Goal: Task Accomplishment & Management: Complete application form

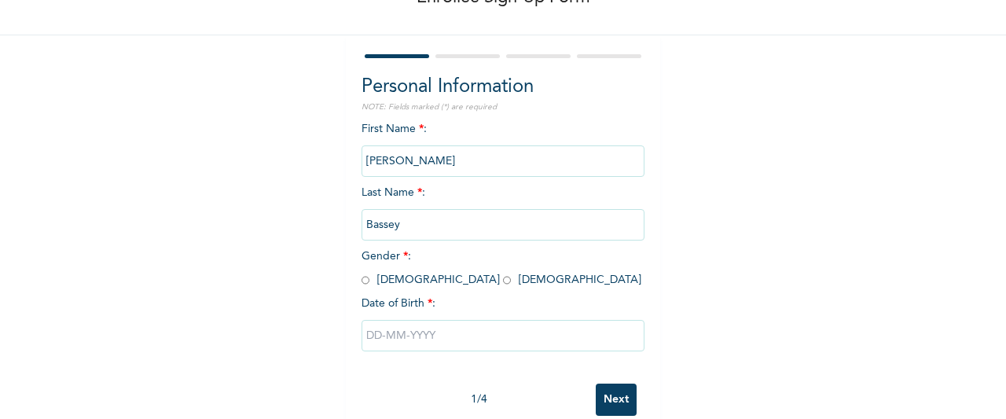
scroll to position [135, 0]
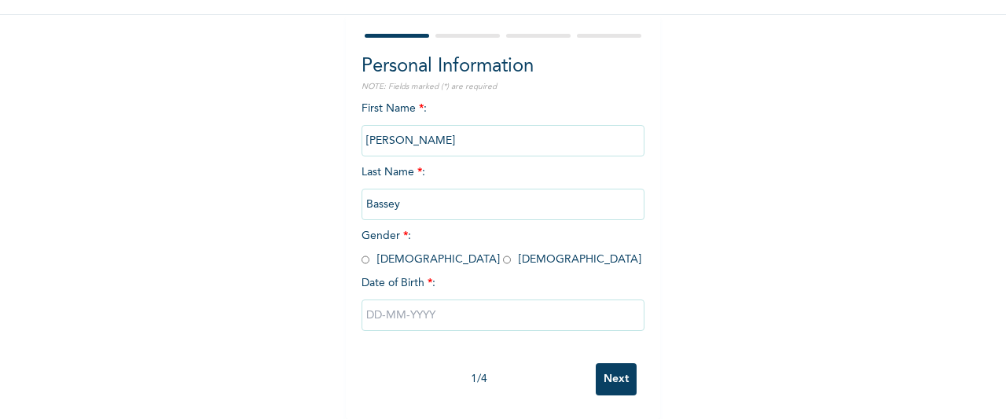
click at [362, 252] on input "radio" at bounding box center [366, 259] width 8 height 15
radio input "true"
click at [363, 300] on input "text" at bounding box center [503, 315] width 283 height 31
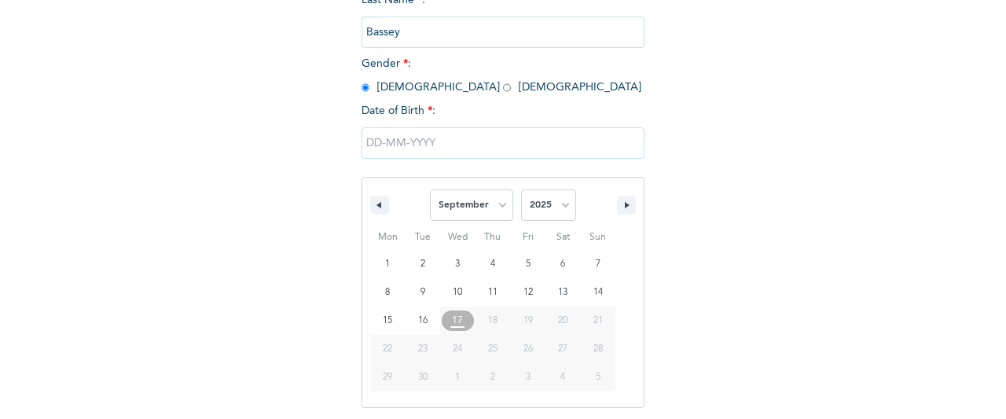
scroll to position [296, 0]
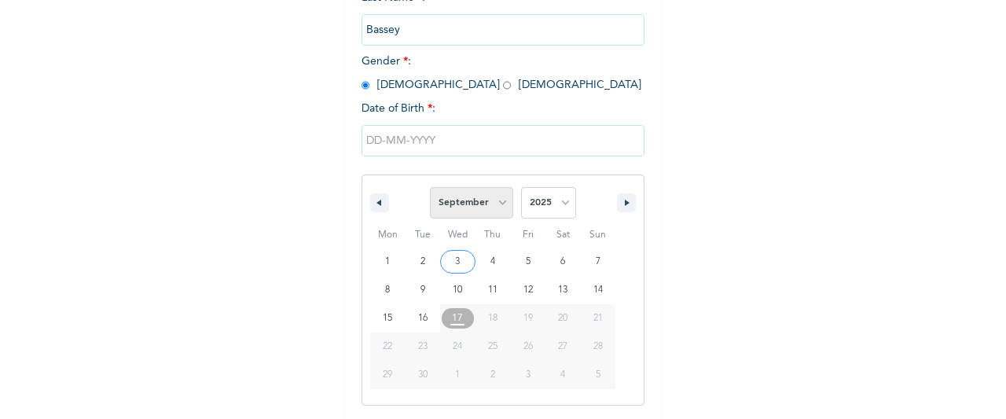
click at [462, 196] on select "January February March April May June July August September October November De…" at bounding box center [471, 202] width 83 height 31
click at [430, 189] on select "January February March April May June July August September October November De…" at bounding box center [471, 202] width 83 height 31
select select "8"
click at [535, 197] on select "2025 2024 2023 2022 2021 2020 2019 2018 2017 2016 2015 2014 2013 2012 2011 2010…" at bounding box center [548, 202] width 55 height 31
click at [521, 189] on select "2025 2024 2023 2022 2021 2020 2019 2018 2017 2016 2015 2014 2013 2012 2011 2010…" at bounding box center [548, 202] width 55 height 31
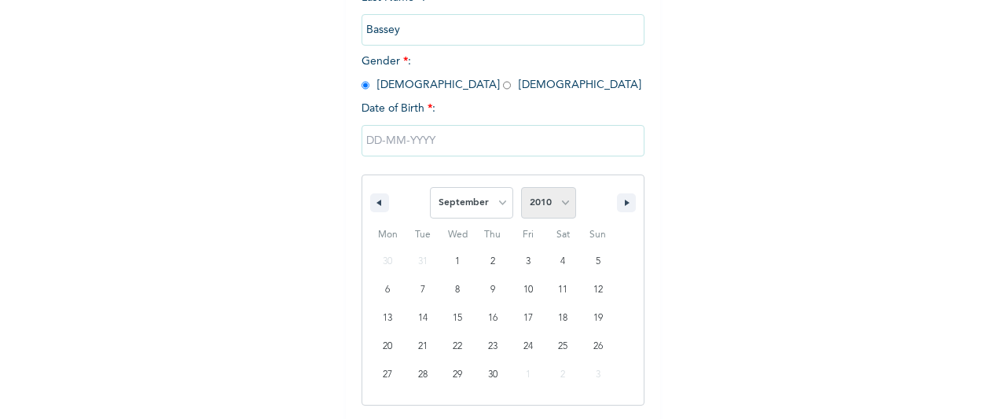
click at [551, 202] on select "2025 2024 2023 2022 2021 2020 2019 2018 2017 2016 2015 2014 2013 2012 2011 2010…" at bounding box center [548, 202] width 55 height 31
click at [521, 189] on select "2025 2024 2023 2022 2021 2020 2019 2018 2017 2016 2015 2014 2013 2012 2011 2010…" at bounding box center [548, 202] width 55 height 31
click at [542, 193] on select "2025 2024 2023 2022 2021 2020 2019 2018 2017 2016 2015 2014 2013 2012 2011 2010…" at bounding box center [548, 202] width 55 height 31
select select "1993"
click at [521, 189] on select "2025 2024 2023 2022 2021 2020 2019 2018 2017 2016 2015 2014 2013 2012 2011 2010…" at bounding box center [548, 202] width 55 height 31
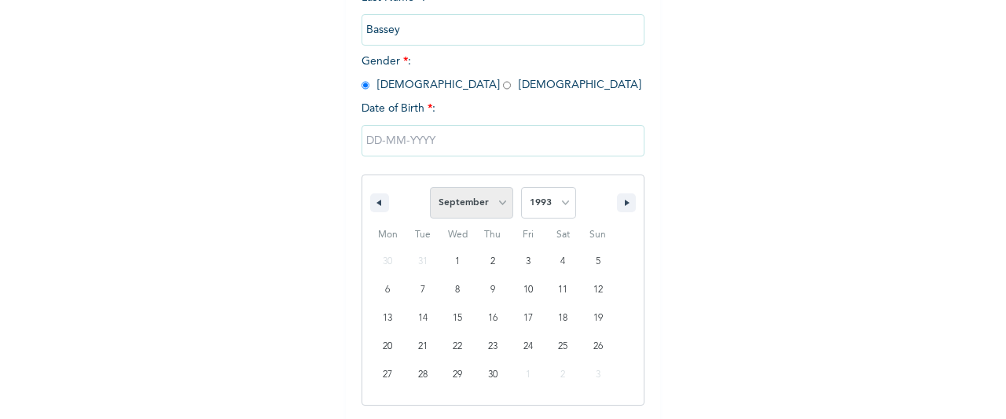
click at [476, 214] on select "January February March April May June July August September October November De…" at bounding box center [471, 202] width 83 height 31
select select "9"
click at [430, 189] on select "January February March April May June July August September October November De…" at bounding box center [471, 202] width 83 height 31
type input "10/26/1993"
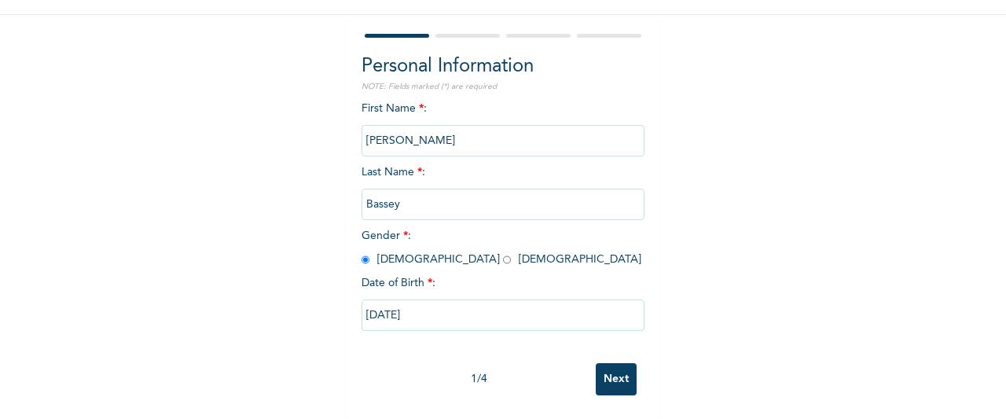
scroll to position [135, 0]
click at [617, 363] on input "Next" at bounding box center [616, 379] width 41 height 32
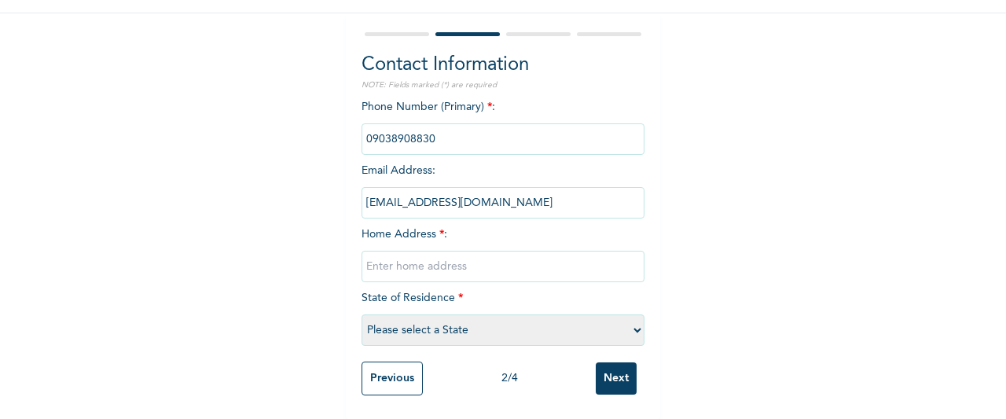
click at [558, 251] on input "text" at bounding box center [503, 266] width 283 height 31
type input "[GEOGRAPHIC_DATA]"
click at [423, 328] on select "Please select a State [PERSON_NAME] (FCT) [PERSON_NAME] Ibom [GEOGRAPHIC_DATA] …" at bounding box center [503, 329] width 283 height 31
select select "33"
click at [362, 314] on select "Please select a State [PERSON_NAME] (FCT) [PERSON_NAME] Ibom [GEOGRAPHIC_DATA] …" at bounding box center [503, 329] width 283 height 31
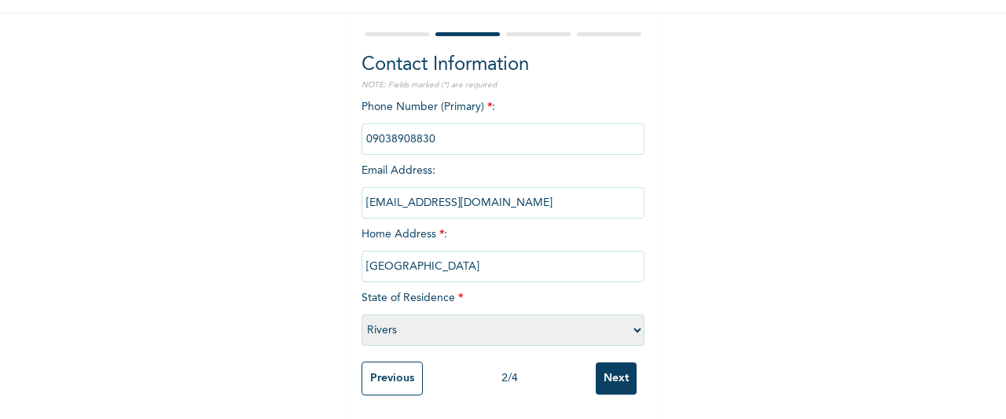
click at [614, 373] on input "Next" at bounding box center [616, 378] width 41 height 32
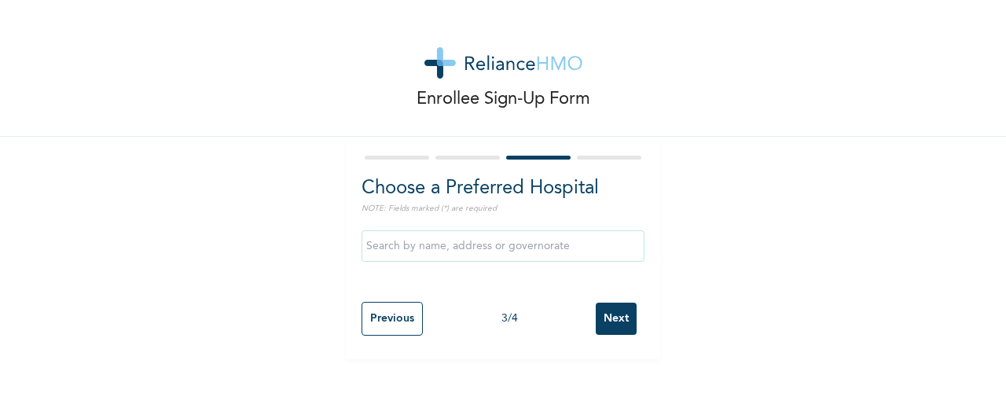
scroll to position [0, 0]
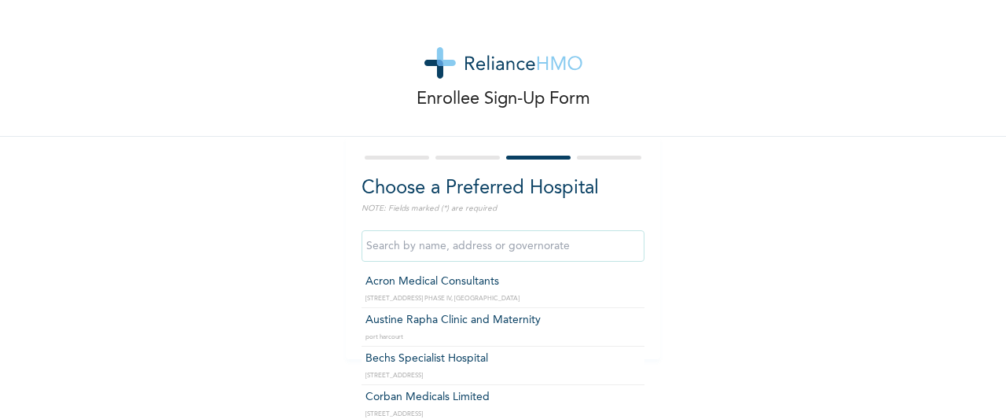
click at [559, 248] on input "text" at bounding box center [503, 245] width 283 height 31
type input "Acron Medical Consultants"
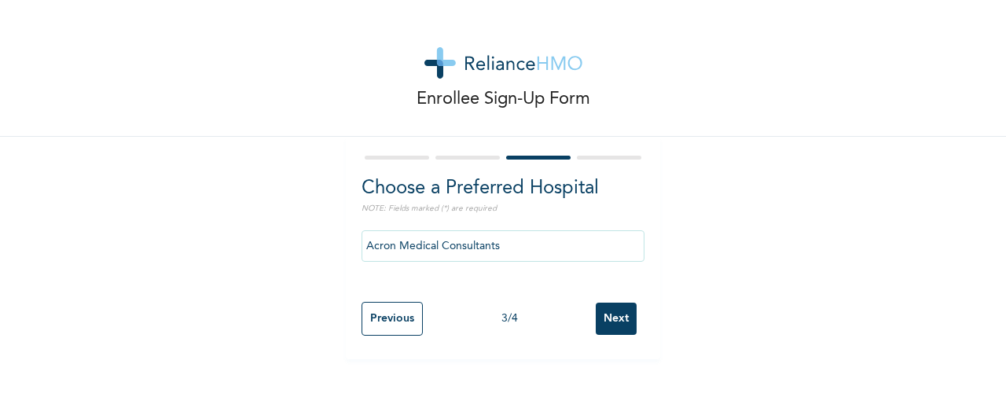
click at [601, 309] on input "Next" at bounding box center [616, 319] width 41 height 32
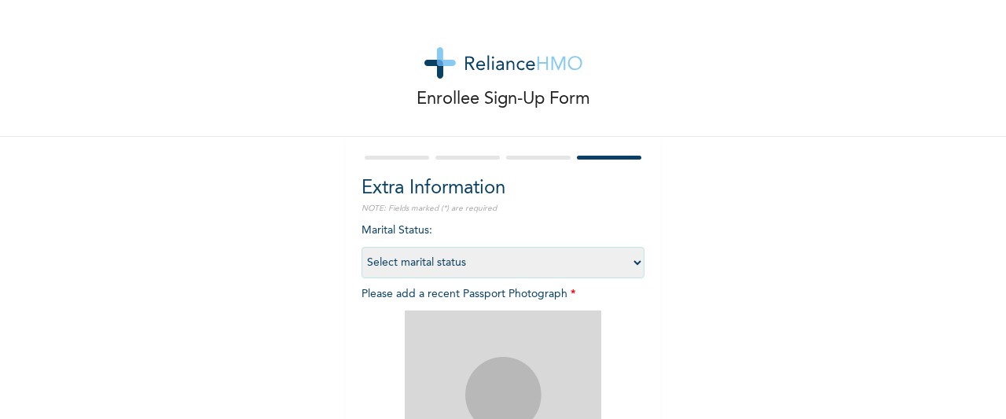
click at [586, 260] on select "Select marital status [DEMOGRAPHIC_DATA] Married [DEMOGRAPHIC_DATA] Widow/[DEMO…" at bounding box center [503, 262] width 283 height 31
select select "1"
click at [362, 247] on select "Select marital status [DEMOGRAPHIC_DATA] Married [DEMOGRAPHIC_DATA] Widow/[DEMO…" at bounding box center [503, 262] width 283 height 31
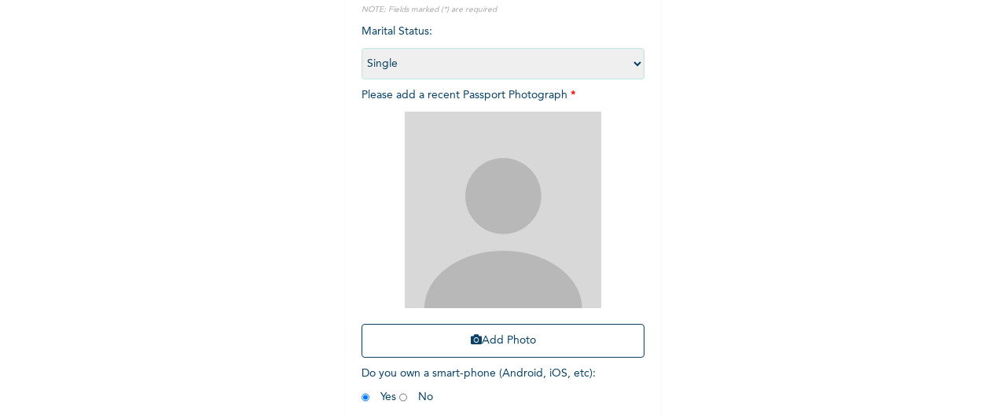
scroll to position [270, 0]
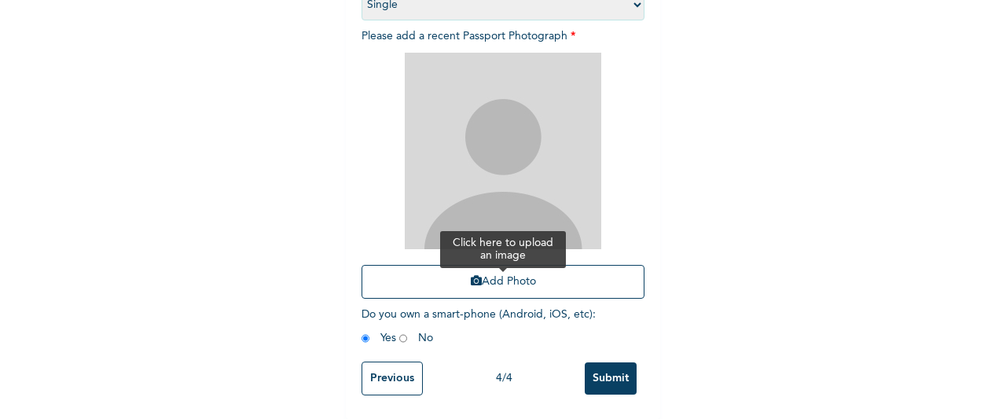
click at [588, 271] on button "Add Photo" at bounding box center [503, 282] width 283 height 34
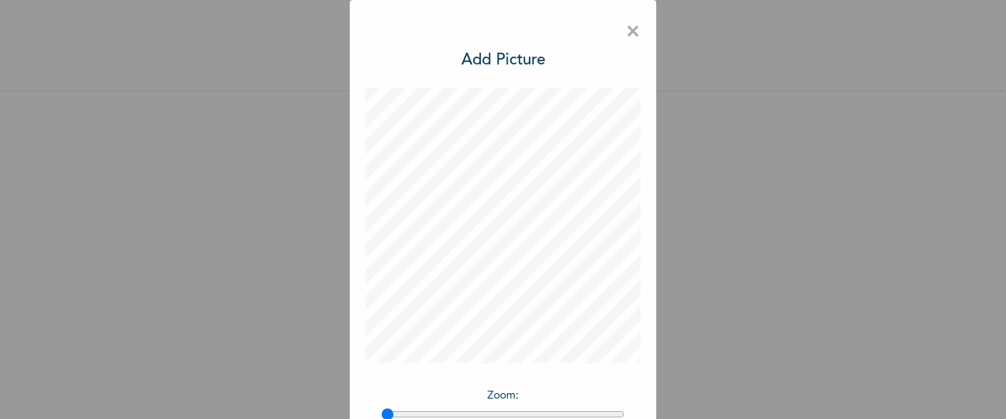
scroll to position [129, 0]
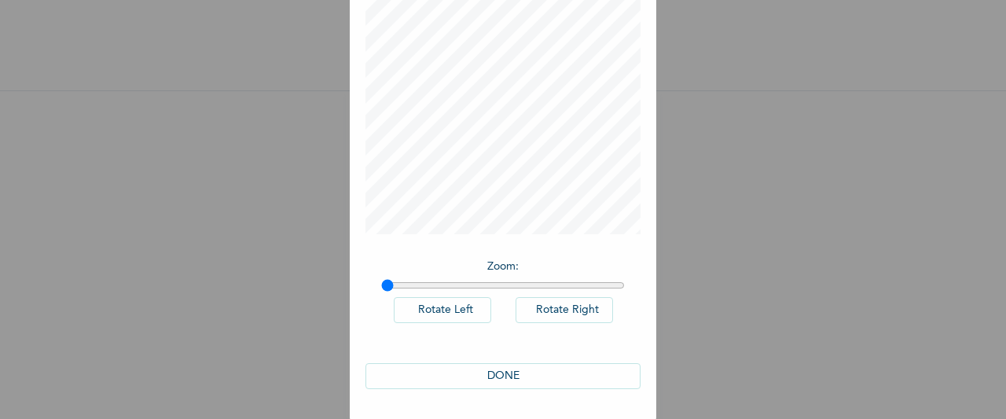
click at [617, 378] on button "DONE" at bounding box center [503, 376] width 275 height 26
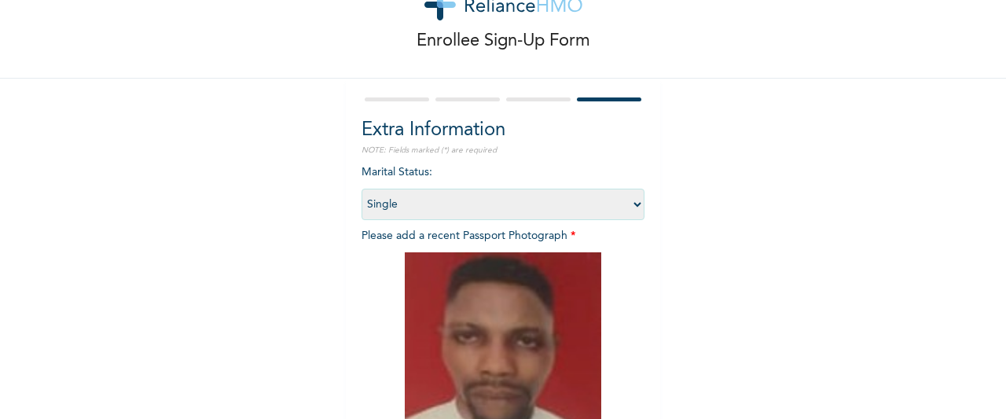
scroll to position [270, 0]
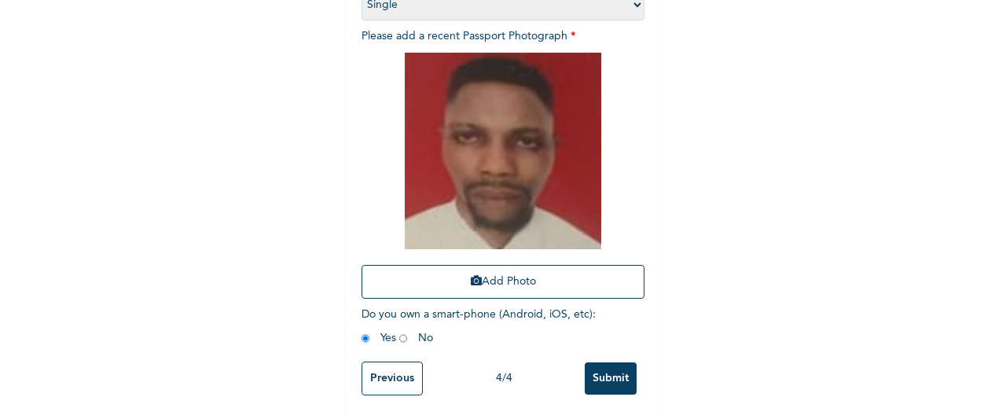
click at [598, 367] on input "Submit" at bounding box center [611, 378] width 52 height 32
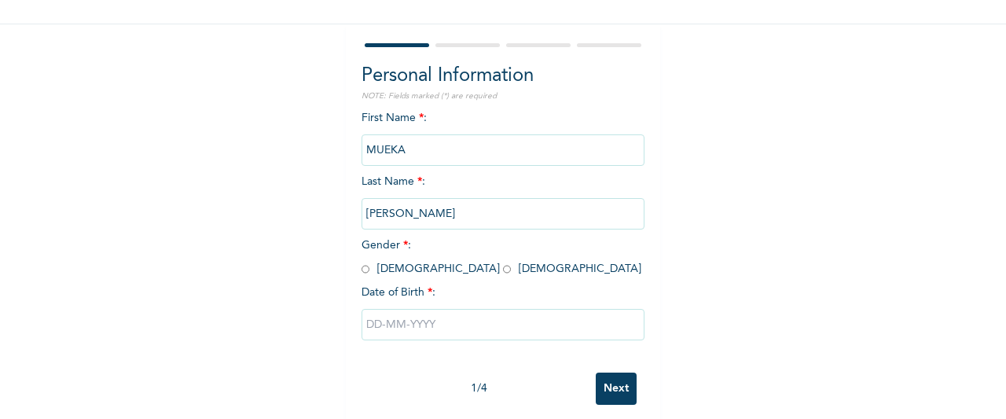
scroll to position [135, 0]
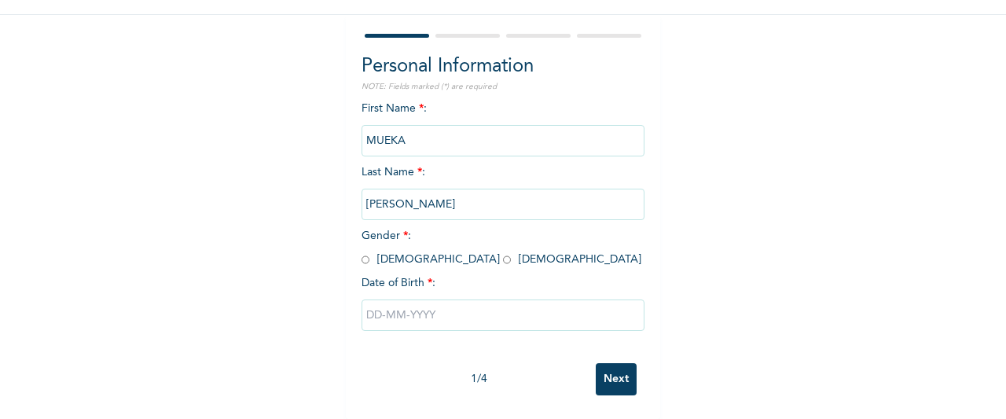
click at [363, 248] on span "Gender * : [DEMOGRAPHIC_DATA] [DEMOGRAPHIC_DATA]" at bounding box center [502, 247] width 280 height 35
click at [362, 252] on input "radio" at bounding box center [366, 259] width 8 height 15
radio input "true"
click at [366, 304] on input "text" at bounding box center [503, 315] width 283 height 31
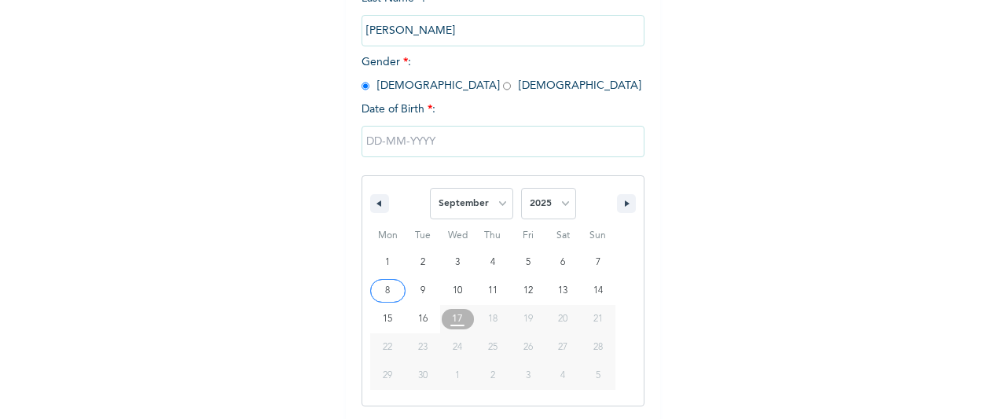
scroll to position [296, 0]
click at [470, 199] on select "January February March April May June July August September October November De…" at bounding box center [471, 202] width 83 height 31
select select "1"
click at [430, 189] on select "January February March April May June July August September October November De…" at bounding box center [471, 202] width 83 height 31
click at [535, 210] on select "2025 2024 2023 2022 2021 2020 2019 2018 2017 2016 2015 2014 2013 2012 2011 2010…" at bounding box center [548, 202] width 55 height 31
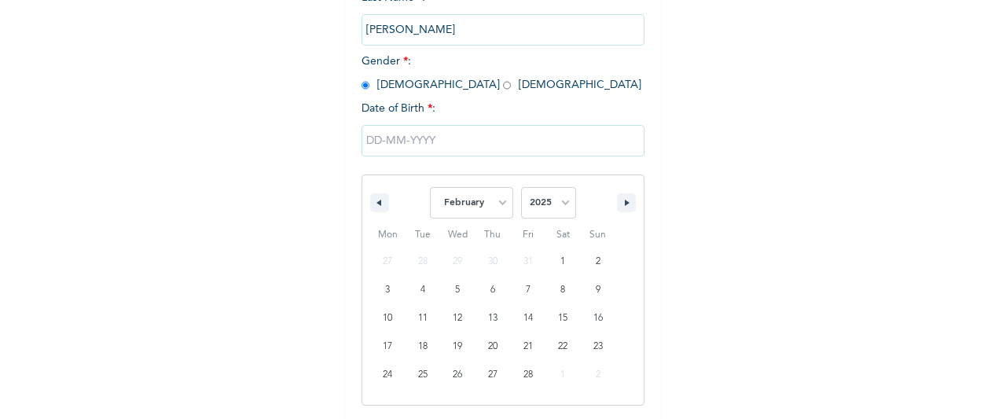
select select "1967"
click at [521, 189] on select "2025 2024 2023 2022 2021 2020 2019 2018 2017 2016 2015 2014 2013 2012 2011 2010…" at bounding box center [548, 202] width 55 height 31
type input "[DATE]"
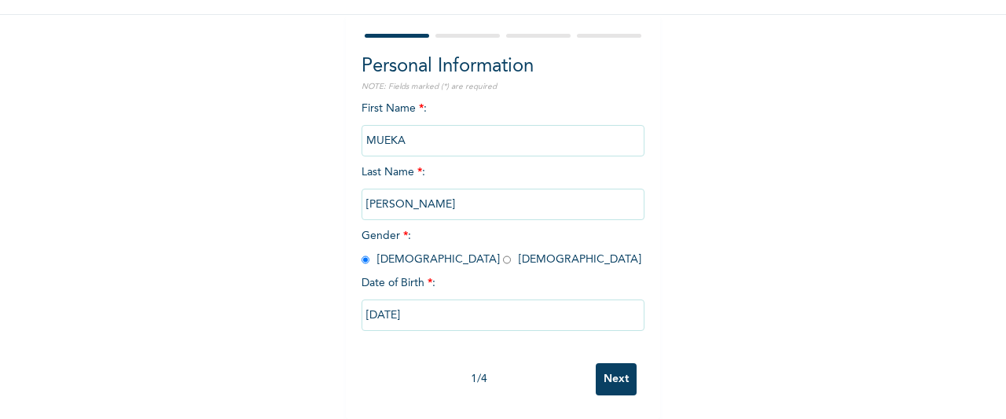
click at [599, 363] on input "Next" at bounding box center [616, 379] width 41 height 32
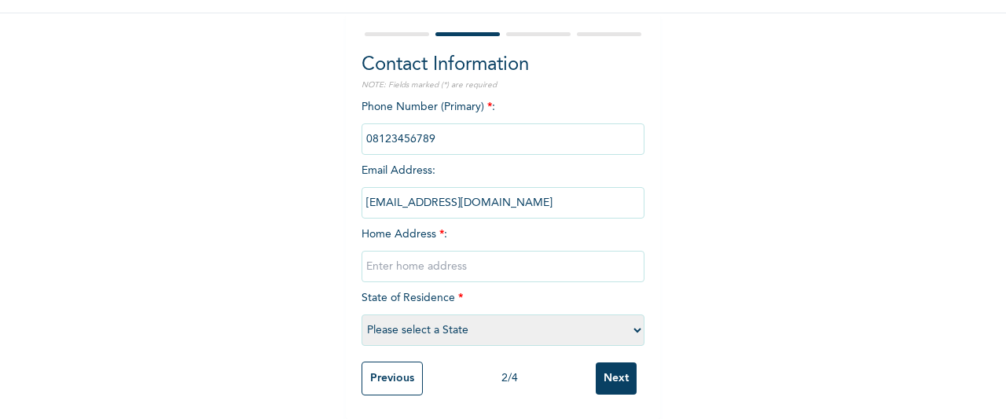
click at [557, 254] on input "text" at bounding box center [503, 266] width 283 height 31
type input "[GEOGRAPHIC_DATA]"
click at [465, 315] on select "Please select a State [PERSON_NAME] (FCT) [PERSON_NAME] Ibom [GEOGRAPHIC_DATA] …" at bounding box center [503, 329] width 283 height 31
select select "33"
click at [362, 314] on select "Please select a State [PERSON_NAME] (FCT) [PERSON_NAME] Ibom [GEOGRAPHIC_DATA] …" at bounding box center [503, 329] width 283 height 31
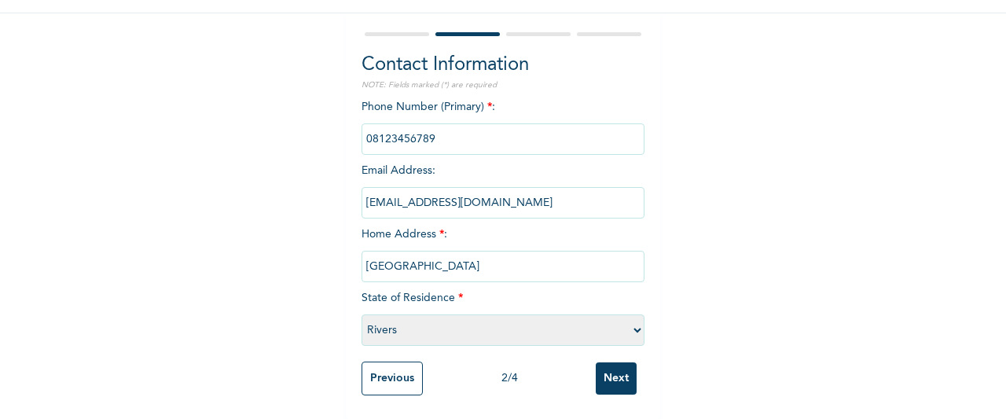
click at [602, 364] on input "Next" at bounding box center [616, 378] width 41 height 32
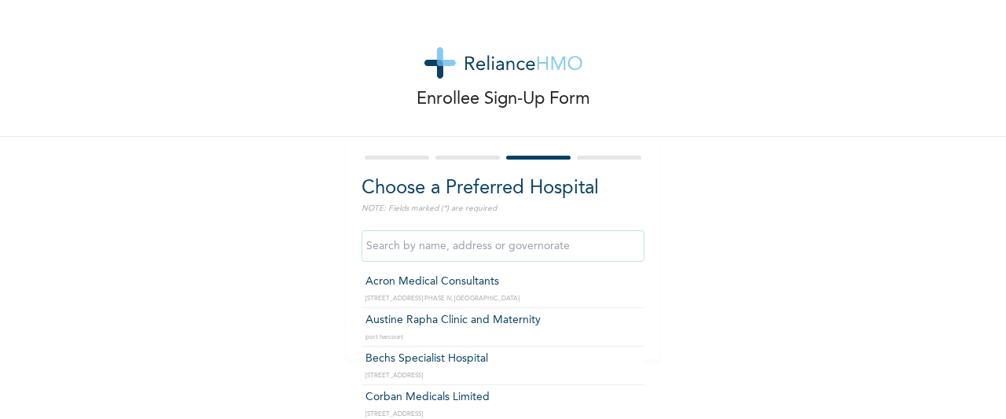
click at [580, 247] on input "text" at bounding box center [503, 245] width 283 height 31
type input "Acron Medical Consultants"
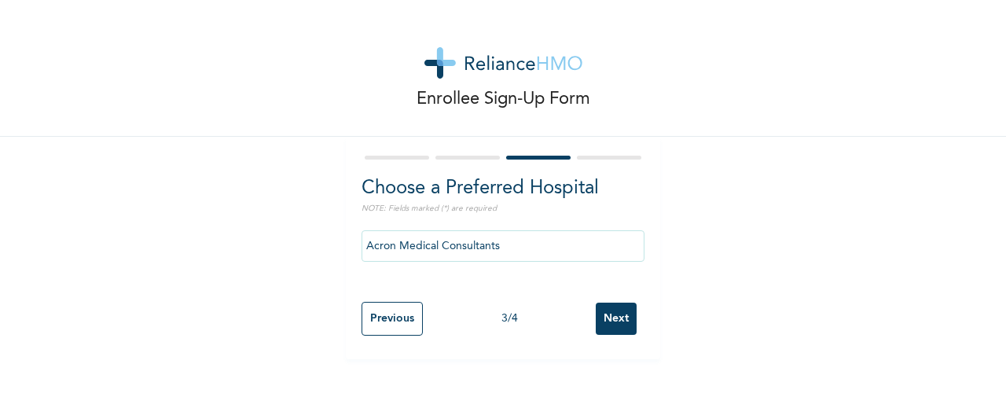
click at [596, 311] on input "Next" at bounding box center [616, 319] width 41 height 32
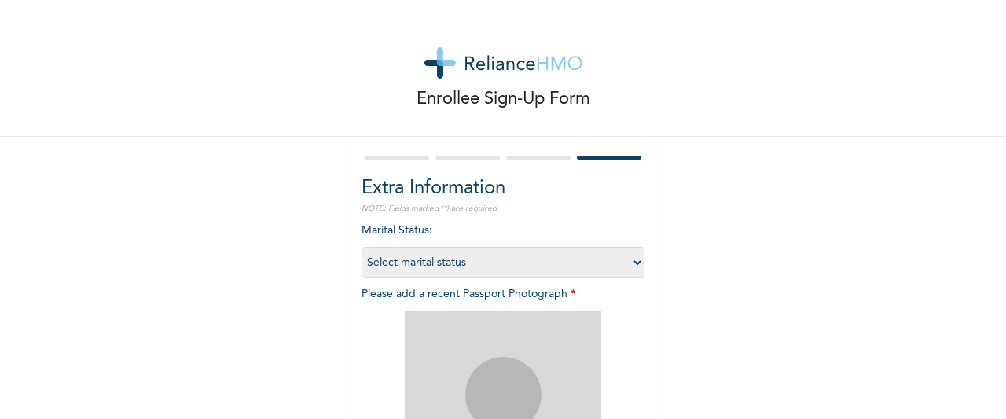
click at [585, 263] on select "Select marital status [DEMOGRAPHIC_DATA] Married [DEMOGRAPHIC_DATA] Widow/[DEMO…" at bounding box center [503, 262] width 283 height 31
click at [362, 247] on select "Select marital status [DEMOGRAPHIC_DATA] Married [DEMOGRAPHIC_DATA] Widow/[DEMO…" at bounding box center [503, 262] width 283 height 31
click at [627, 262] on select "Select marital status [DEMOGRAPHIC_DATA] Married [DEMOGRAPHIC_DATA] Widow/[DEMO…" at bounding box center [503, 262] width 283 height 31
select select "2"
click at [362, 247] on select "Select marital status [DEMOGRAPHIC_DATA] Married [DEMOGRAPHIC_DATA] Widow/[DEMO…" at bounding box center [503, 262] width 283 height 31
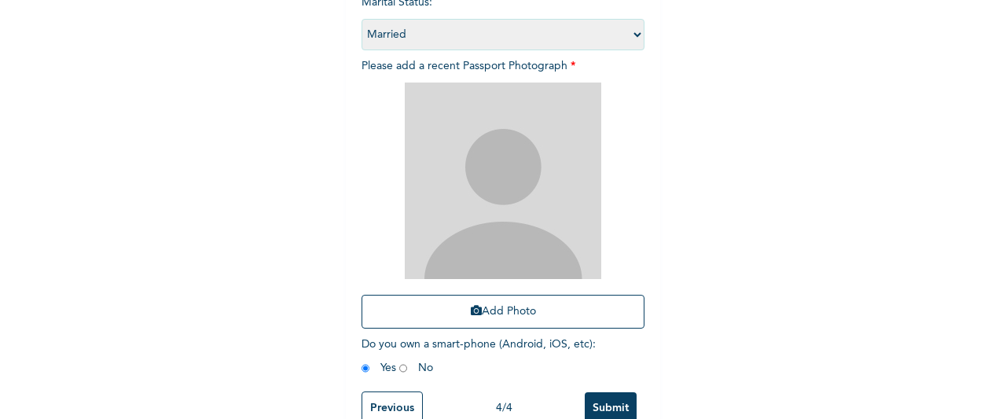
scroll to position [257, 0]
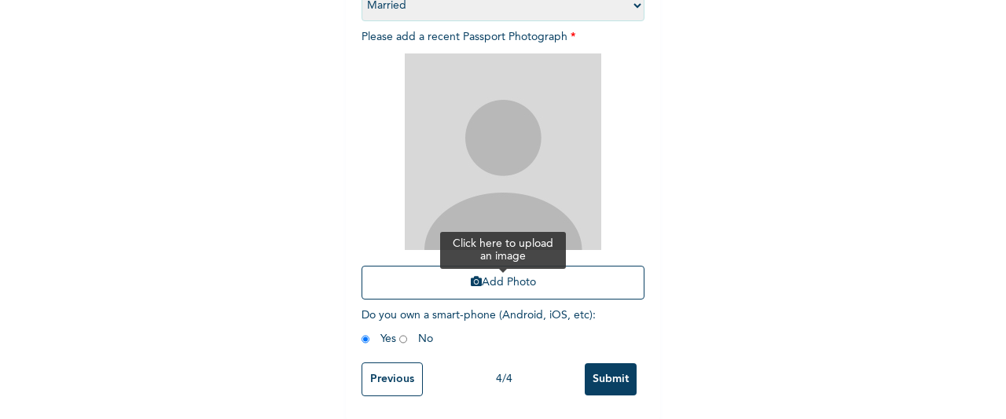
click at [603, 282] on button "Add Photo" at bounding box center [503, 283] width 283 height 34
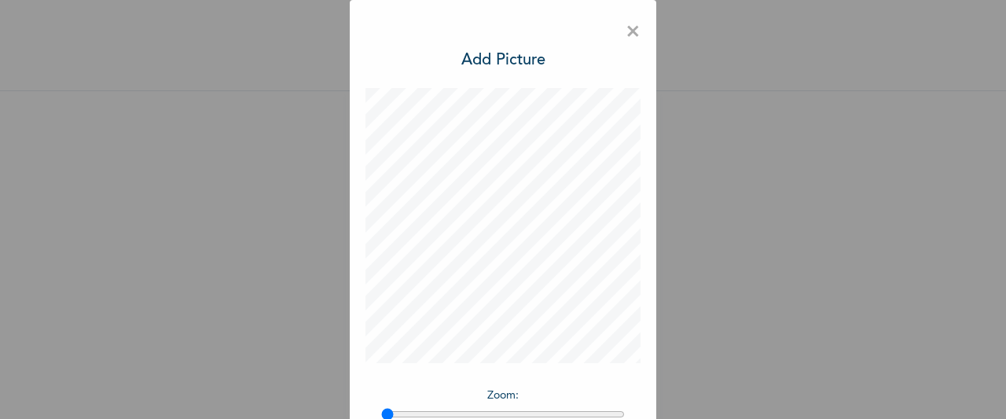
scroll to position [129, 0]
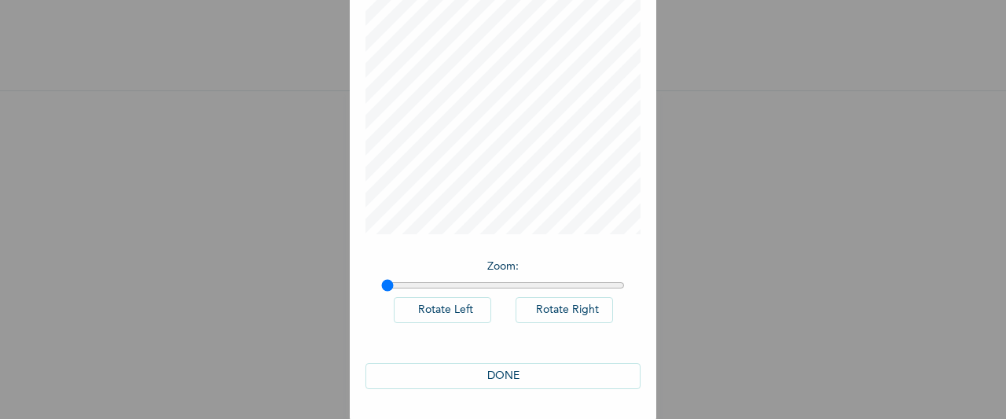
click at [502, 365] on button "DONE" at bounding box center [503, 376] width 275 height 26
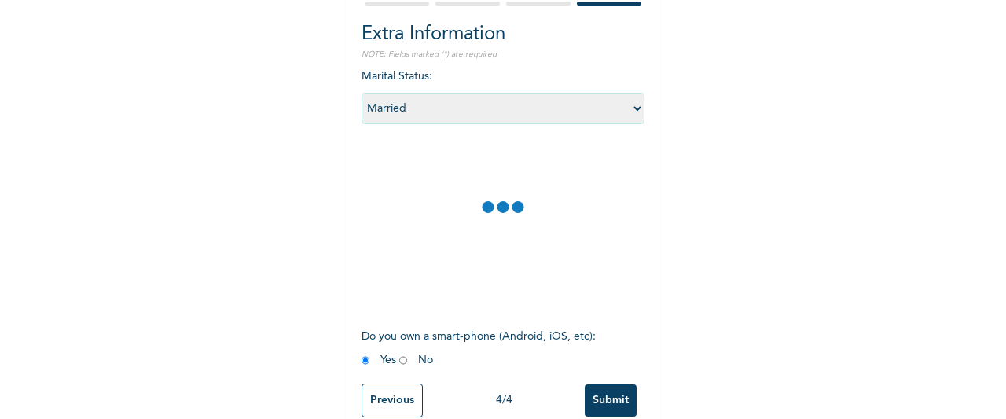
scroll to position [188, 0]
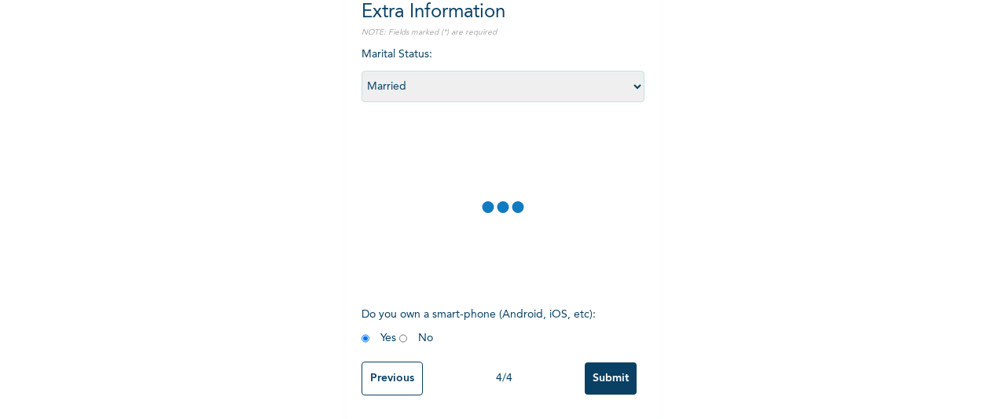
click at [616, 369] on input "Submit" at bounding box center [611, 378] width 52 height 32
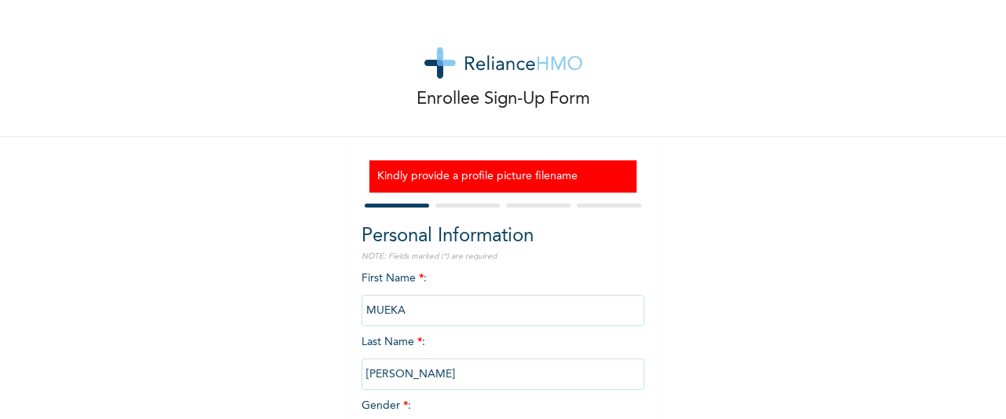
scroll to position [160, 0]
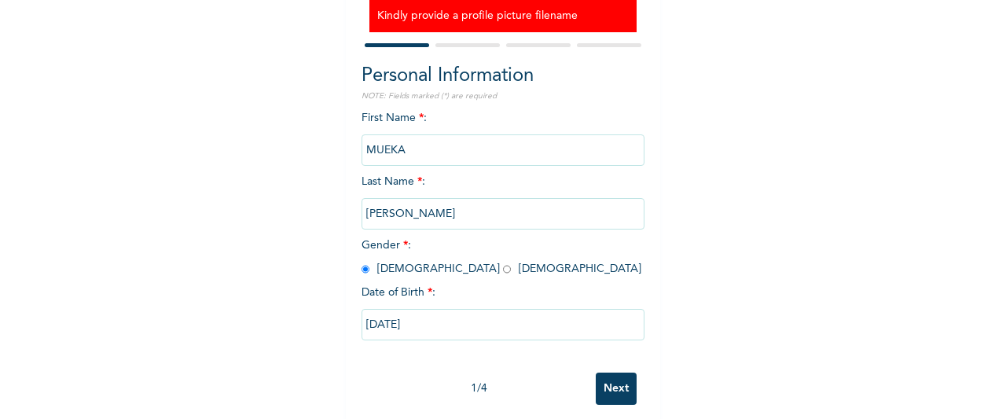
click at [608, 395] on input "Next" at bounding box center [616, 389] width 41 height 32
select select "33"
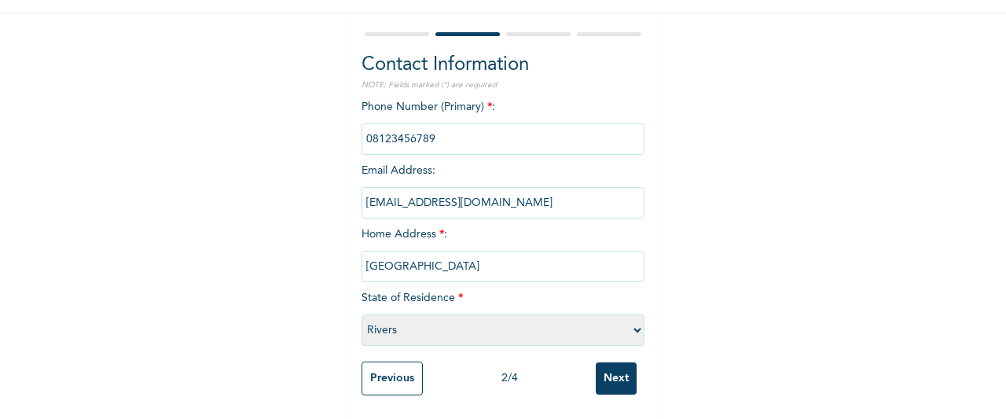
scroll to position [112, 0]
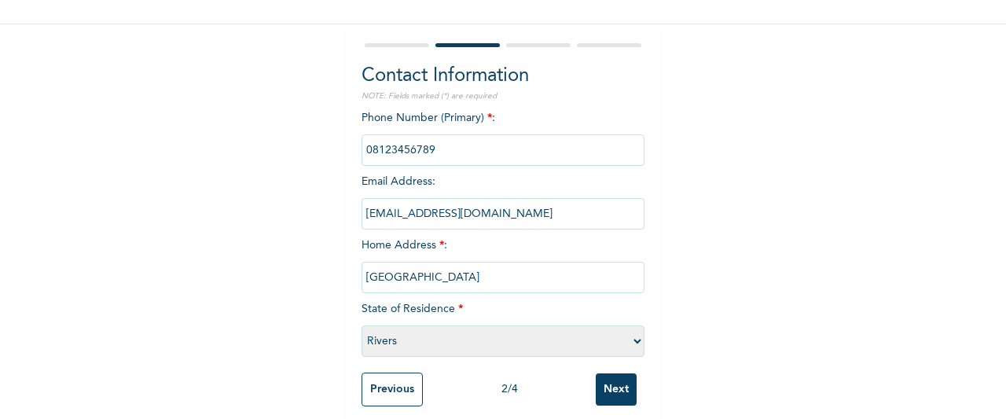
click at [608, 395] on input "Next" at bounding box center [616, 389] width 41 height 32
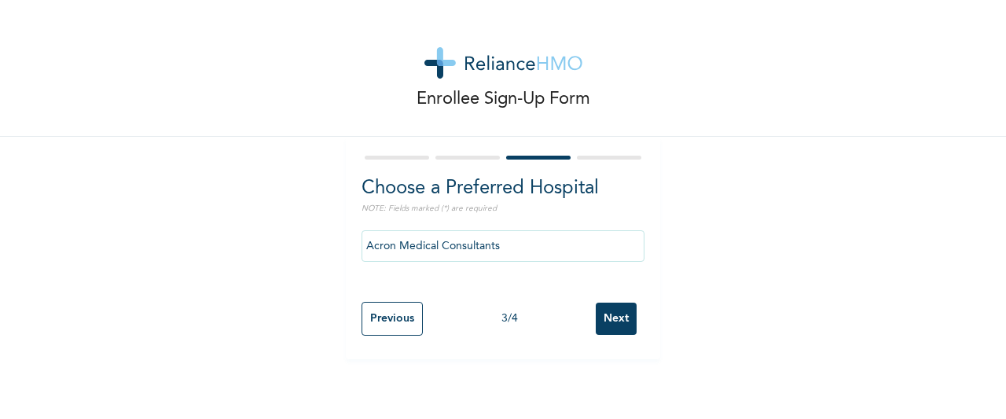
scroll to position [0, 0]
click at [602, 307] on input "Next" at bounding box center [616, 319] width 41 height 32
select select "2"
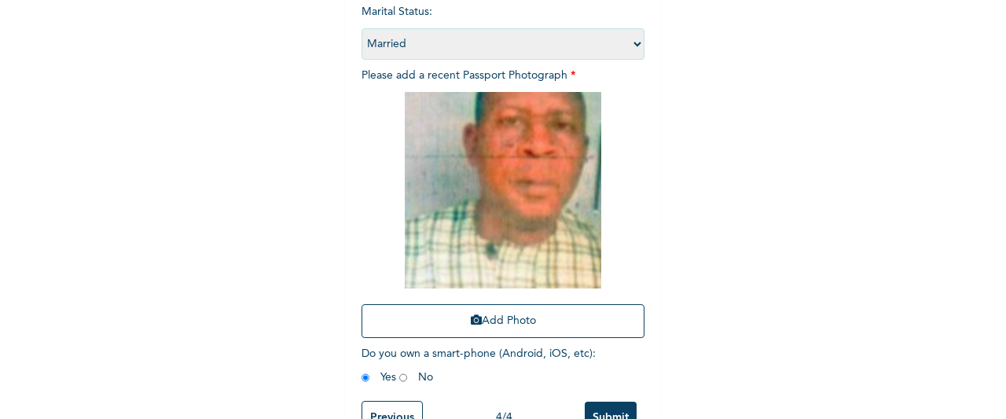
scroll to position [252, 0]
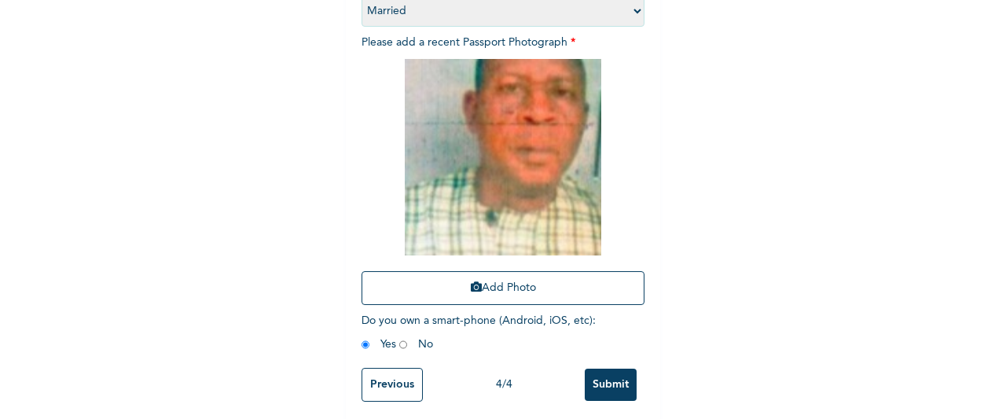
click at [602, 391] on input "Submit" at bounding box center [611, 385] width 52 height 32
